Goal: Information Seeking & Learning: Learn about a topic

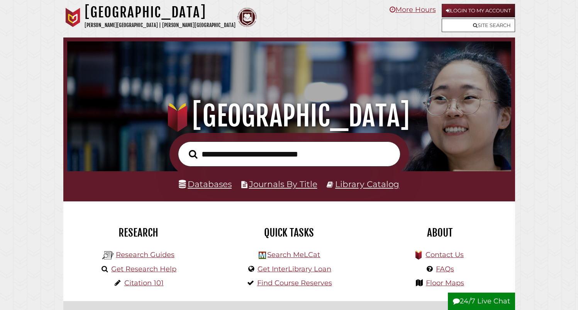
scroll to position [147, 440]
click at [244, 158] on input "text" at bounding box center [289, 153] width 222 height 25
paste input "**********"
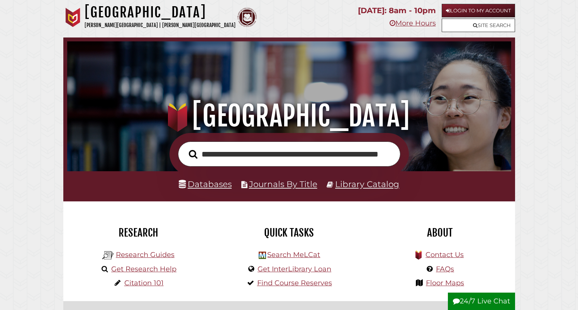
scroll to position [0, 57]
type input "**********"
click at [185, 147] on button "Search" at bounding box center [193, 153] width 16 height 13
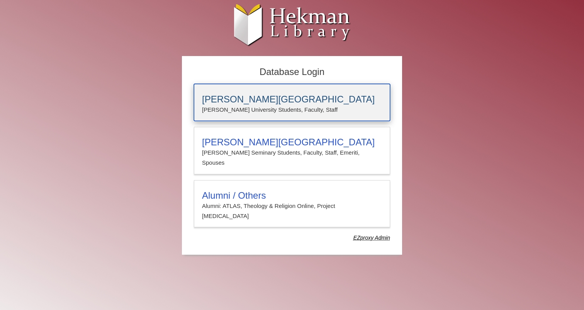
click at [229, 99] on h3 "Calvin University" at bounding box center [292, 99] width 180 height 11
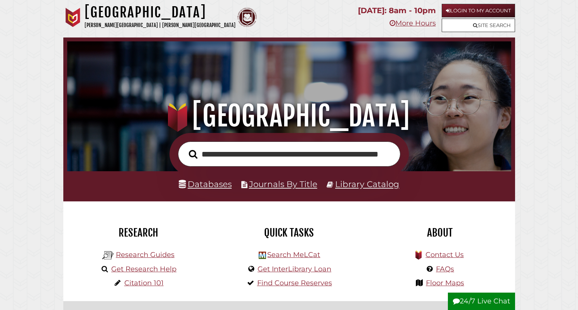
scroll to position [147, 440]
click at [285, 188] on link "Journals By Title" at bounding box center [283, 184] width 68 height 10
click at [224, 186] on link "Databases" at bounding box center [205, 184] width 53 height 10
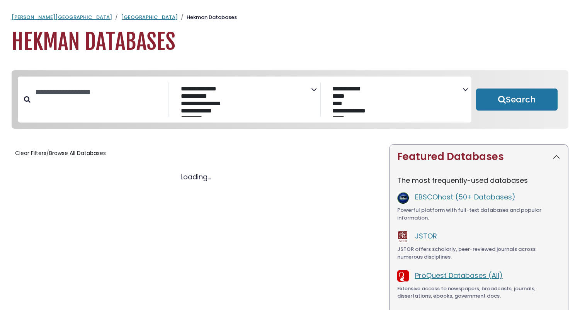
select select "Database Subject Filter"
select select "Database Vendors Filter"
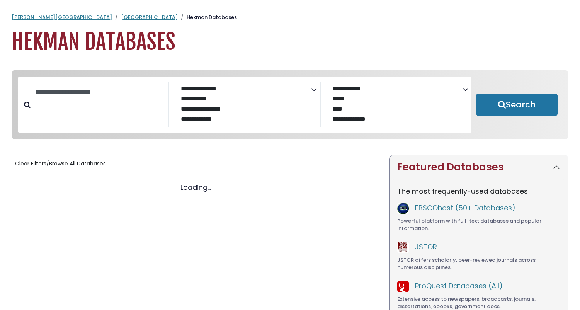
select select "Database Subject Filter"
select select "Database Vendors Filter"
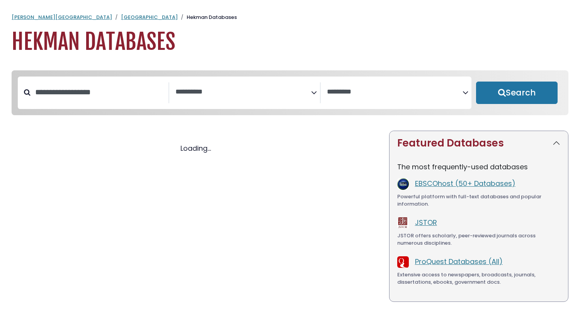
select select "Database Subject Filter"
select select "Database Vendors Filter"
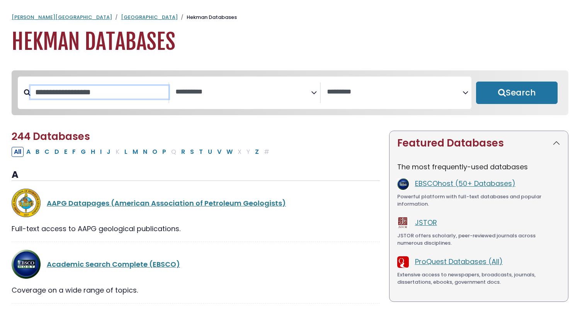
click at [88, 96] on input "Search database by title or keyword" at bounding box center [100, 92] width 138 height 13
type input "*"
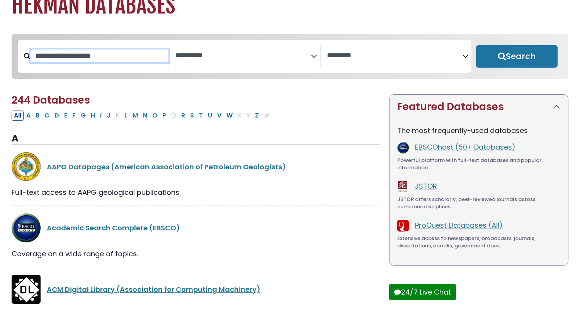
scroll to position [37, 0]
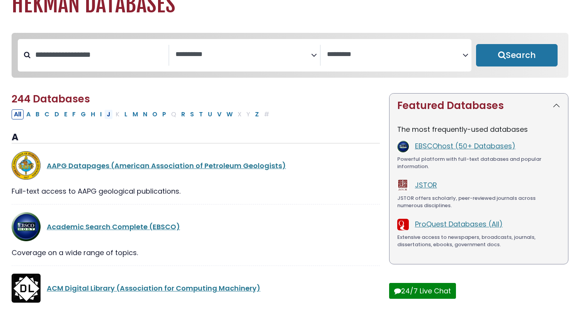
click at [105, 115] on button "J" at bounding box center [108, 114] width 8 height 10
select select "Database Subject Filter"
select select "Database Vendors Filter"
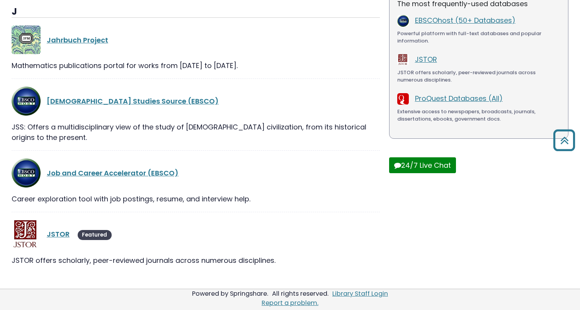
scroll to position [18, 0]
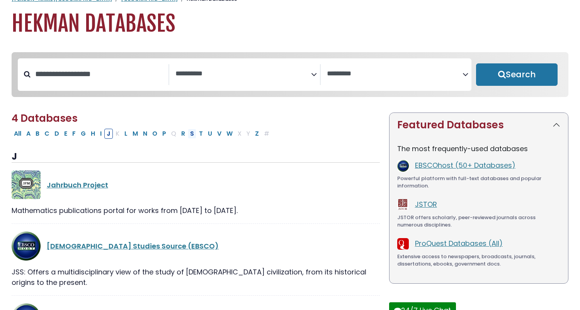
click at [190, 137] on button "S" at bounding box center [192, 134] width 8 height 10
select select "Database Subject Filter"
select select "Database Vendors Filter"
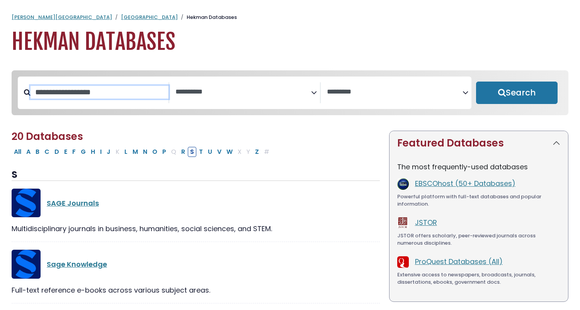
click at [73, 93] on input "Search database by title or keyword" at bounding box center [100, 92] width 138 height 13
click at [19, 154] on button "All" at bounding box center [18, 152] width 12 height 10
select select "Database Subject Filter"
select select "Database Vendors Filter"
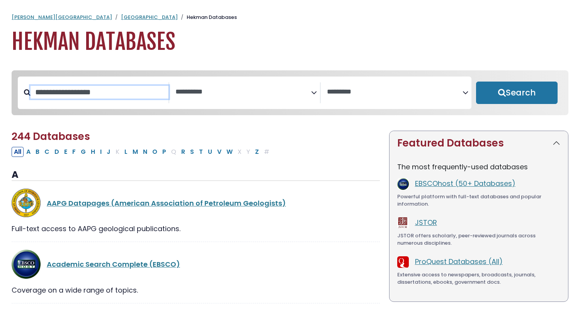
click at [62, 97] on input "Search database by title or keyword" at bounding box center [100, 92] width 138 height 13
select select "Database Subject Filter"
select select "Database Vendors Filter"
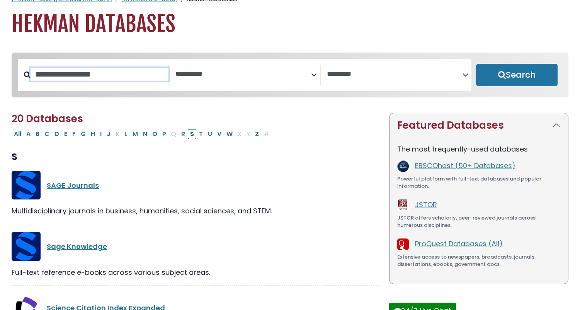
select select "Database Subject Filter"
select select "Database Vendors Filter"
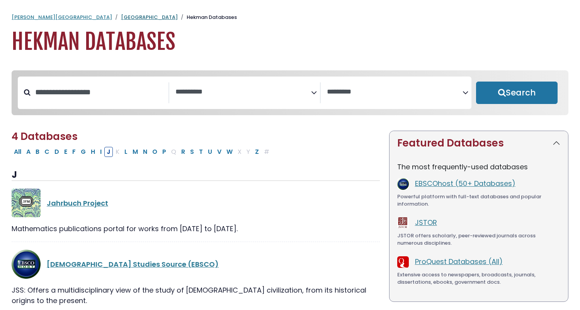
click at [121, 15] on link "[GEOGRAPHIC_DATA]" at bounding box center [149, 17] width 57 height 7
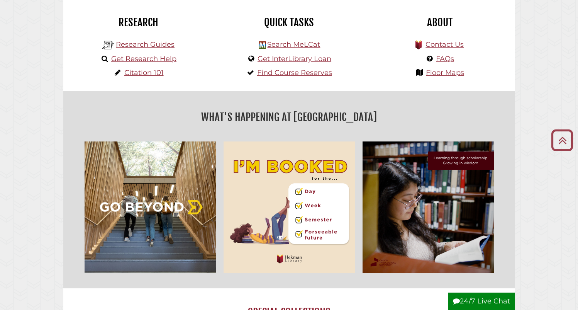
scroll to position [43, 0]
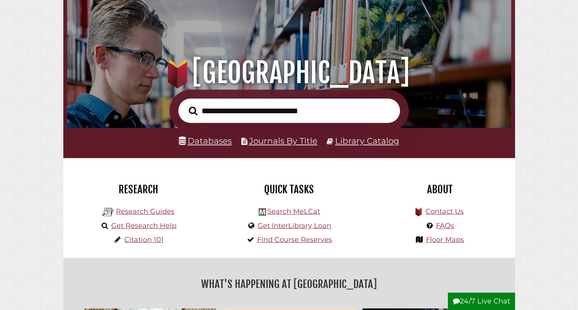
click at [214, 117] on input "text" at bounding box center [289, 110] width 222 height 25
click at [224, 113] on input "text" at bounding box center [289, 110] width 222 height 25
paste input "**********"
type input "**********"
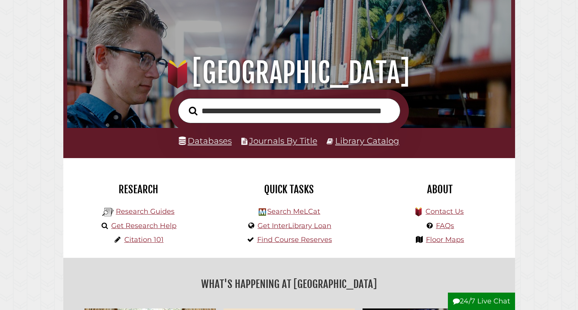
click at [185, 104] on button "Search" at bounding box center [193, 110] width 16 height 13
